Goal: Complete application form

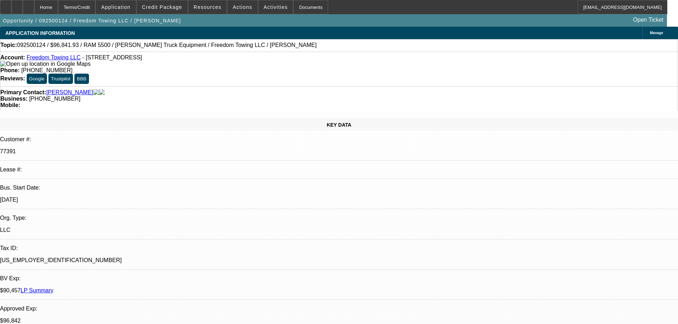
select select "0"
select select "2"
select select "0"
select select "6"
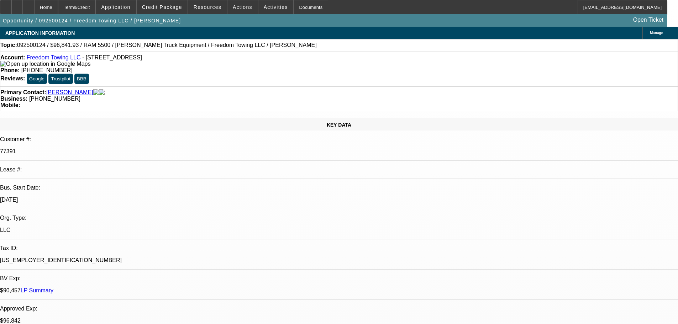
select select "0"
select select "2"
select select "0"
select select "6"
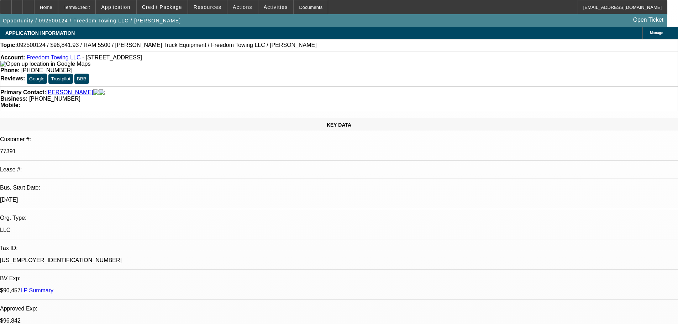
select select "0"
select select "2"
select select "0.1"
select select "4"
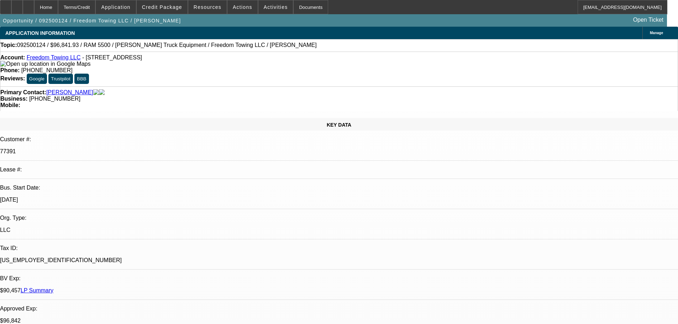
select select "0"
select select "2"
select select "0.1"
select select "4"
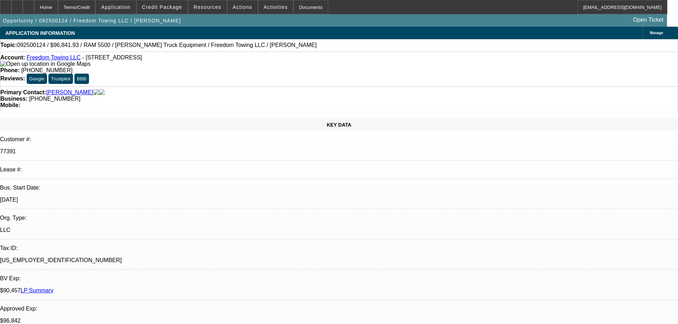
scroll to position [427, 0]
